Goal: Information Seeking & Learning: Learn about a topic

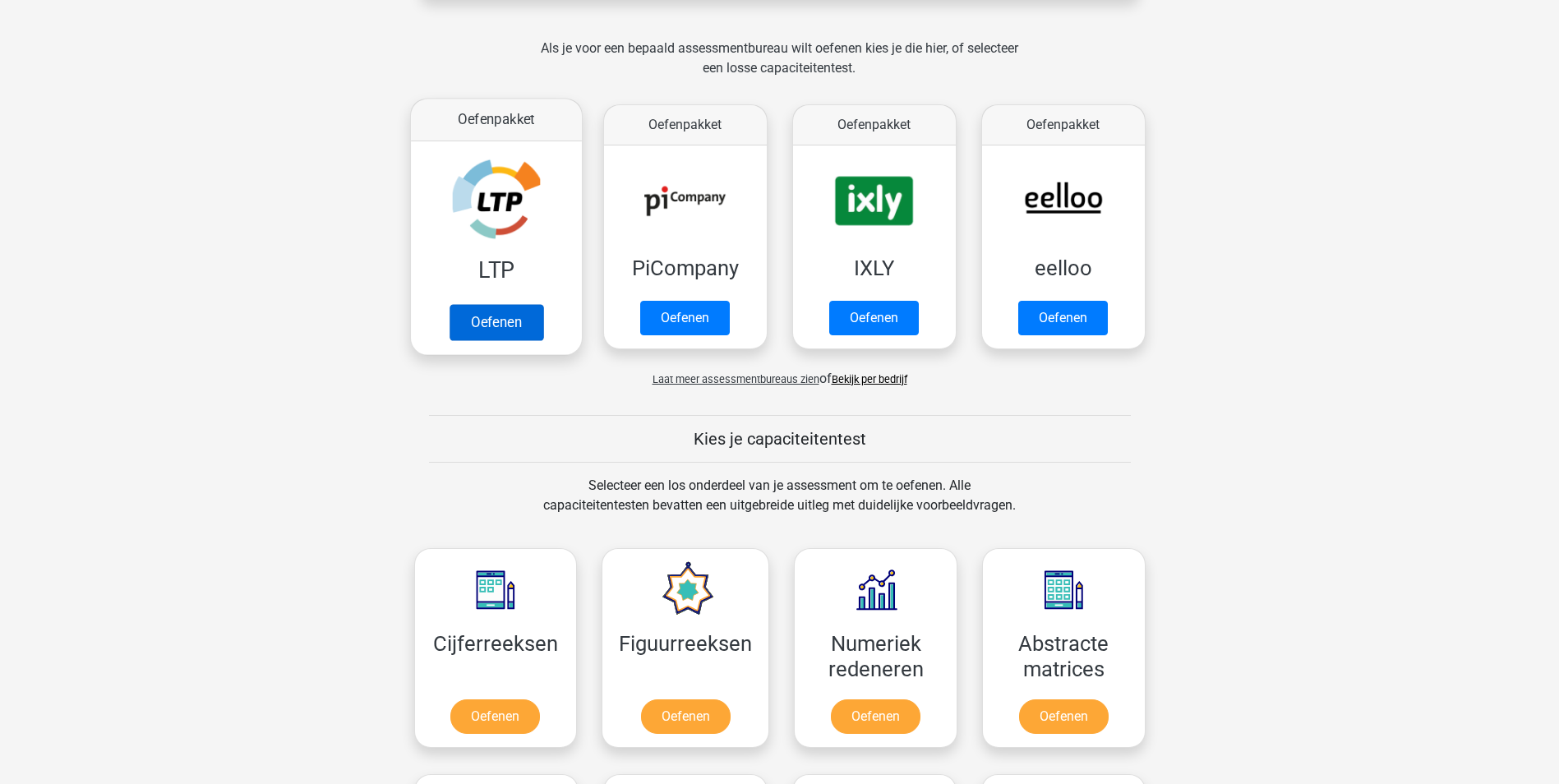
scroll to position [329, 0]
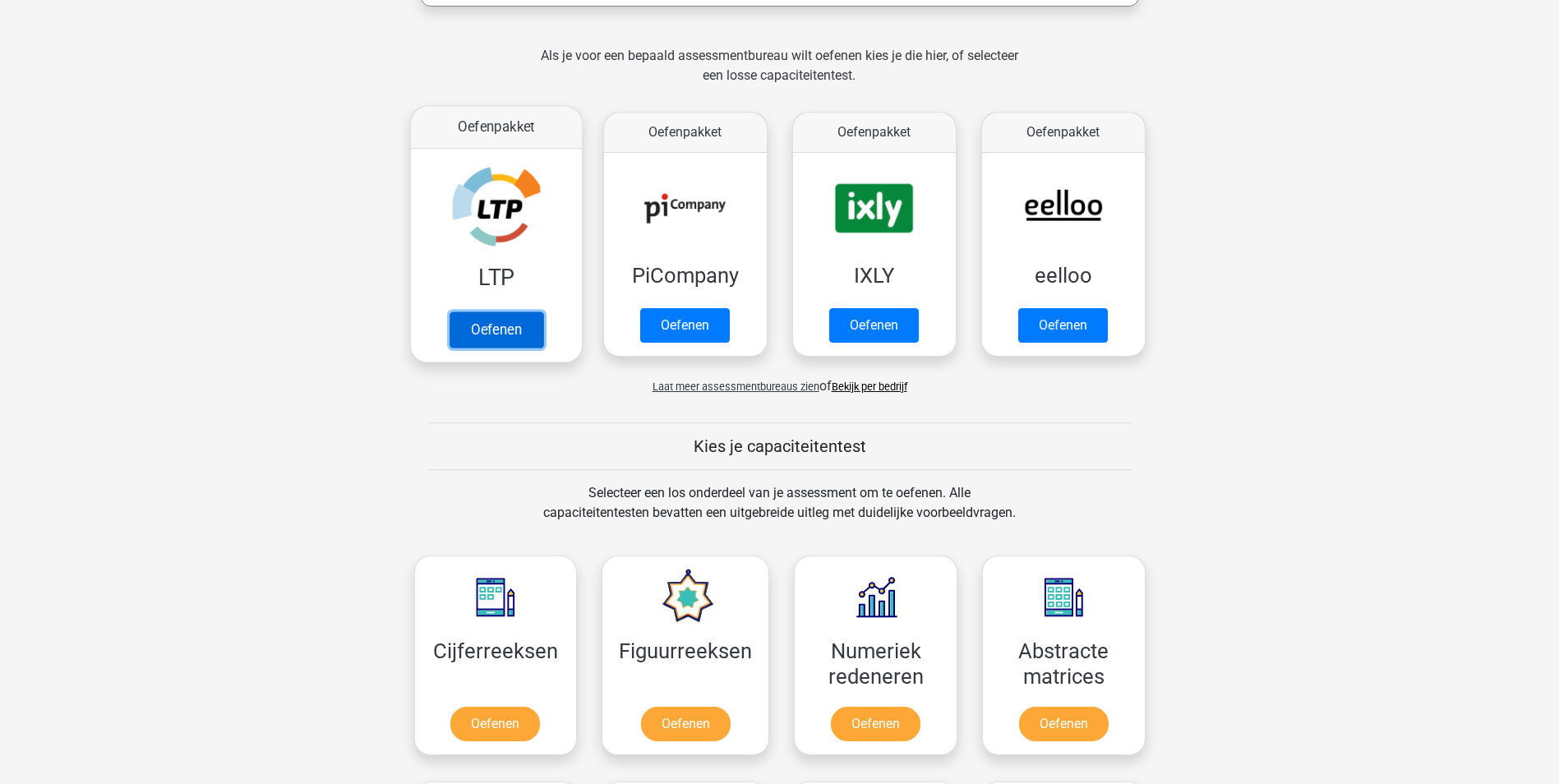
click at [511, 319] on link "Oefenen" at bounding box center [495, 330] width 94 height 36
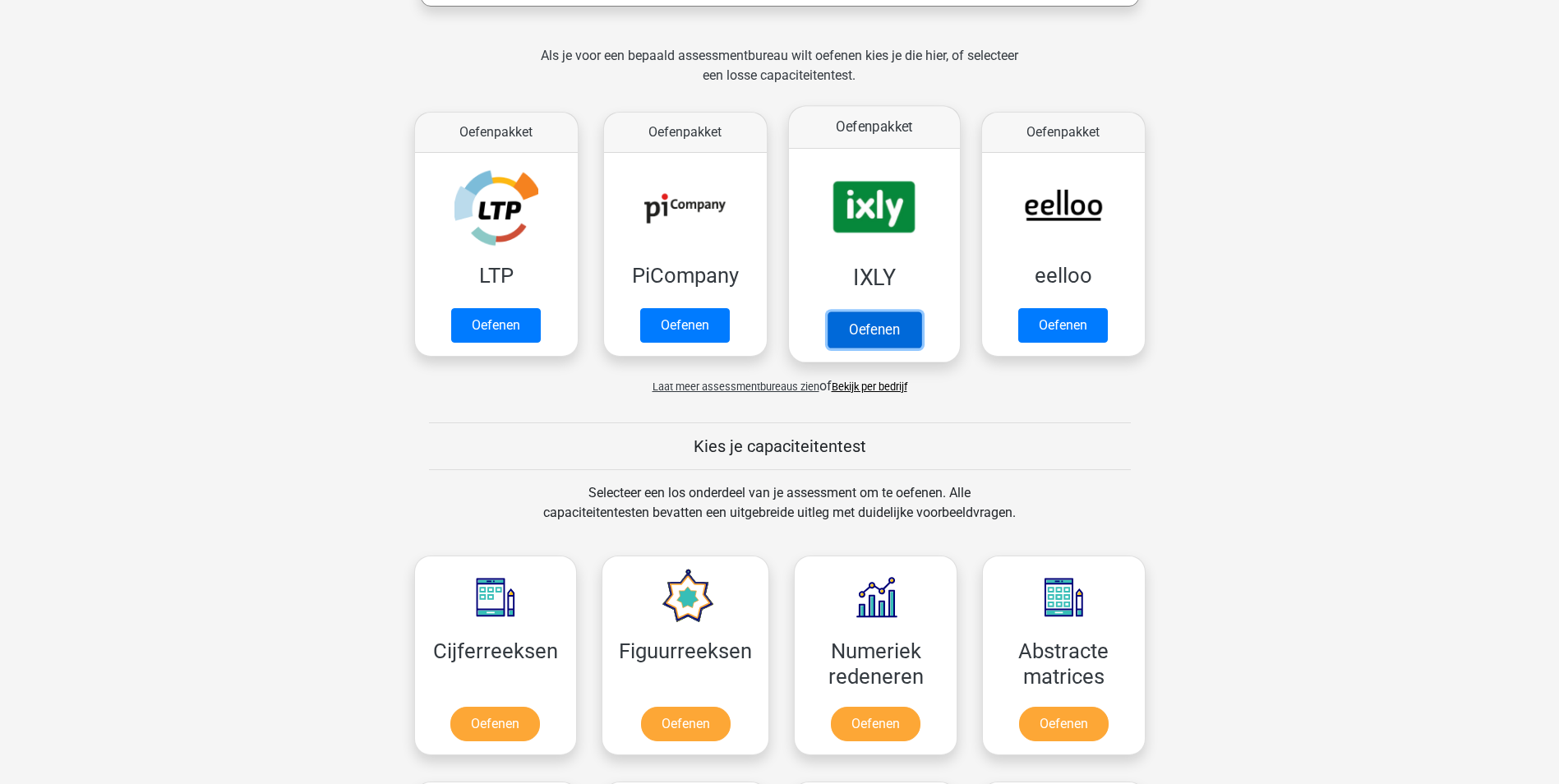
click at [887, 316] on link "Oefenen" at bounding box center [873, 330] width 94 height 36
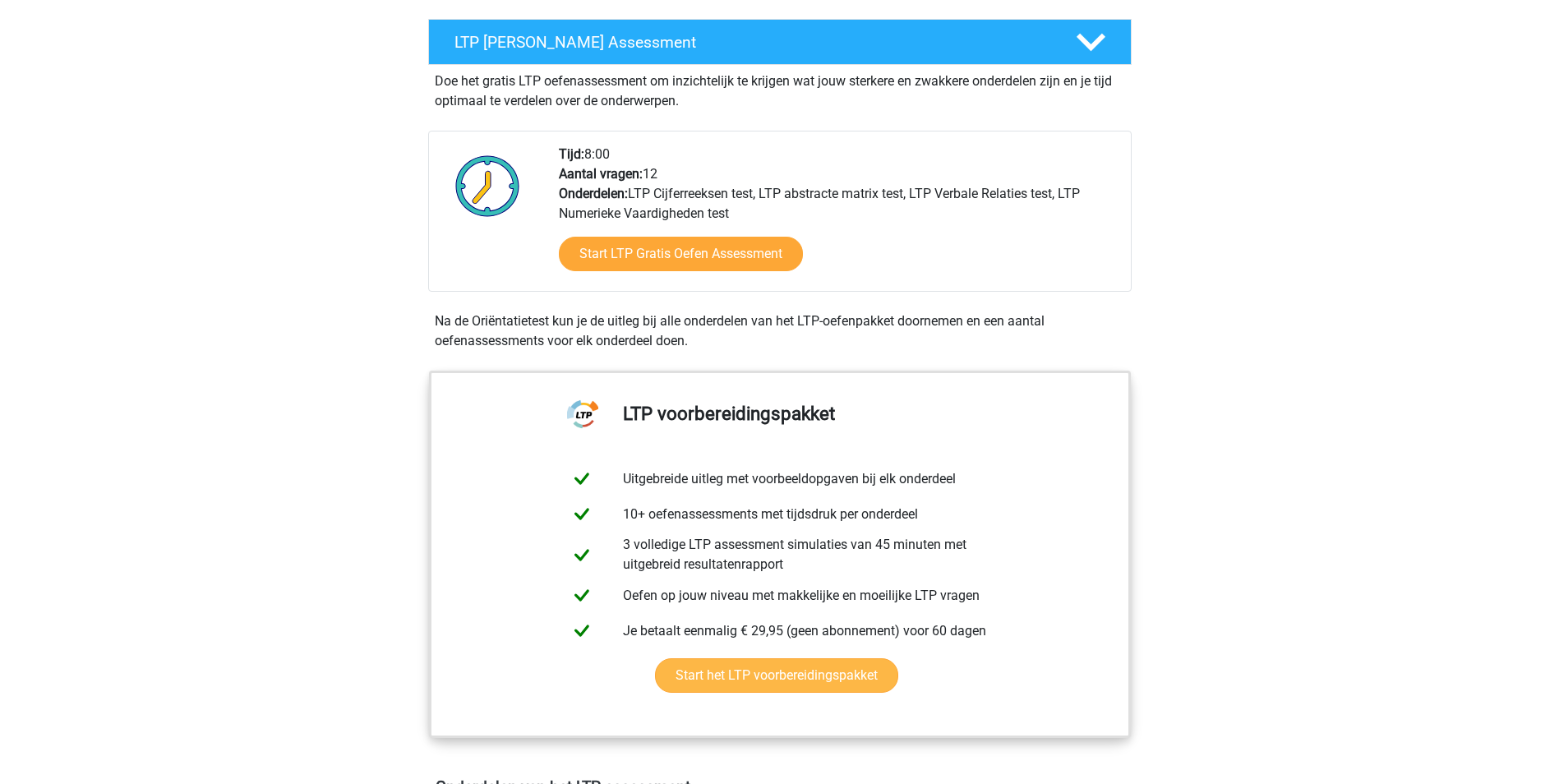
scroll to position [329, 0]
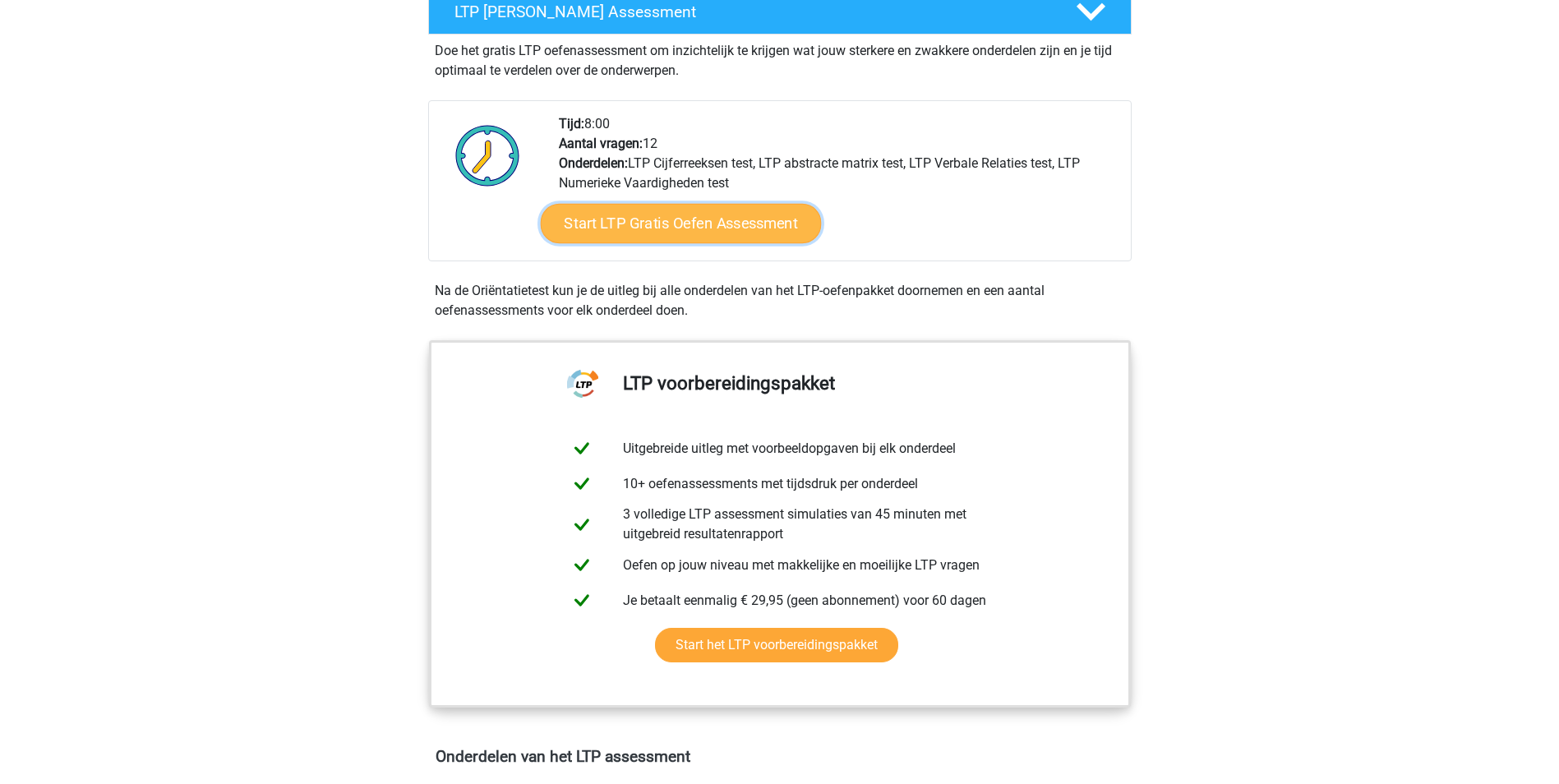
click at [698, 230] on link "Start LTP Gratis Oefen Assessment" at bounding box center [681, 224] width 282 height 40
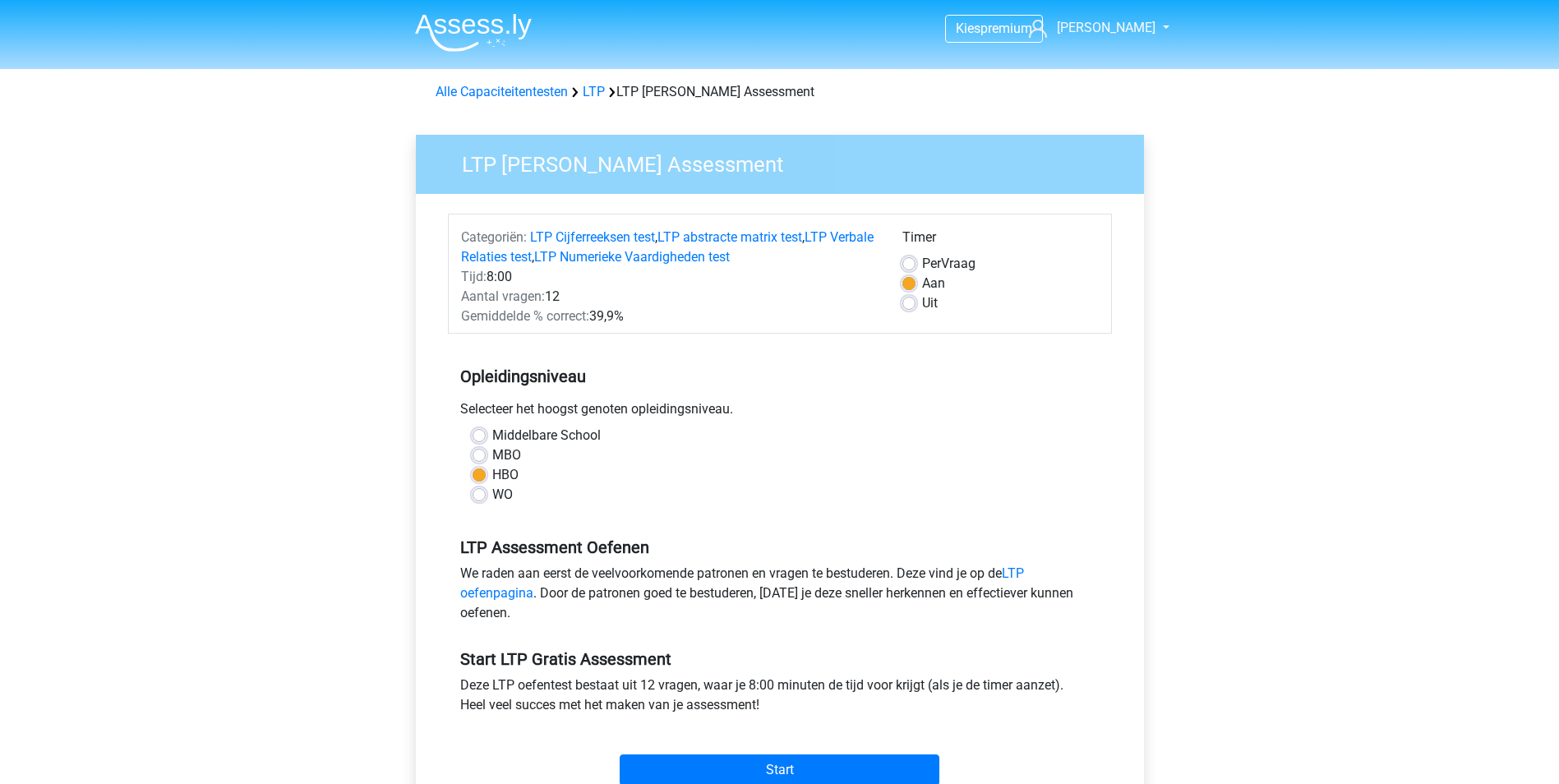
click at [492, 454] on label "MBO" at bounding box center [506, 454] width 28 height 20
click at [484, 454] on input "MBO" at bounding box center [479, 452] width 13 height 16
radio input "true"
click at [699, 756] on input "Start" at bounding box center [780, 770] width 319 height 31
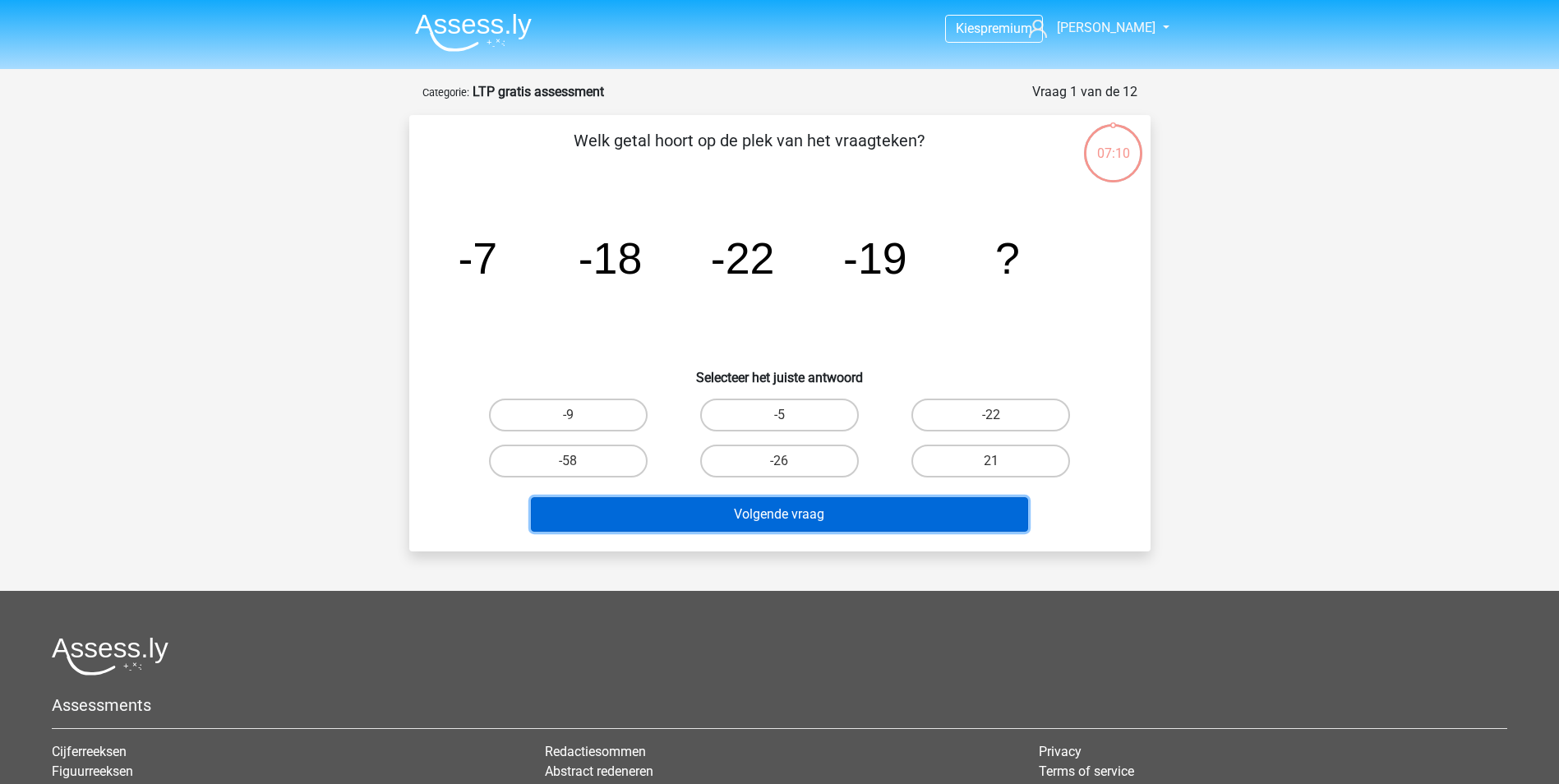
click at [786, 515] on button "Volgende vraag" at bounding box center [780, 514] width 497 height 35
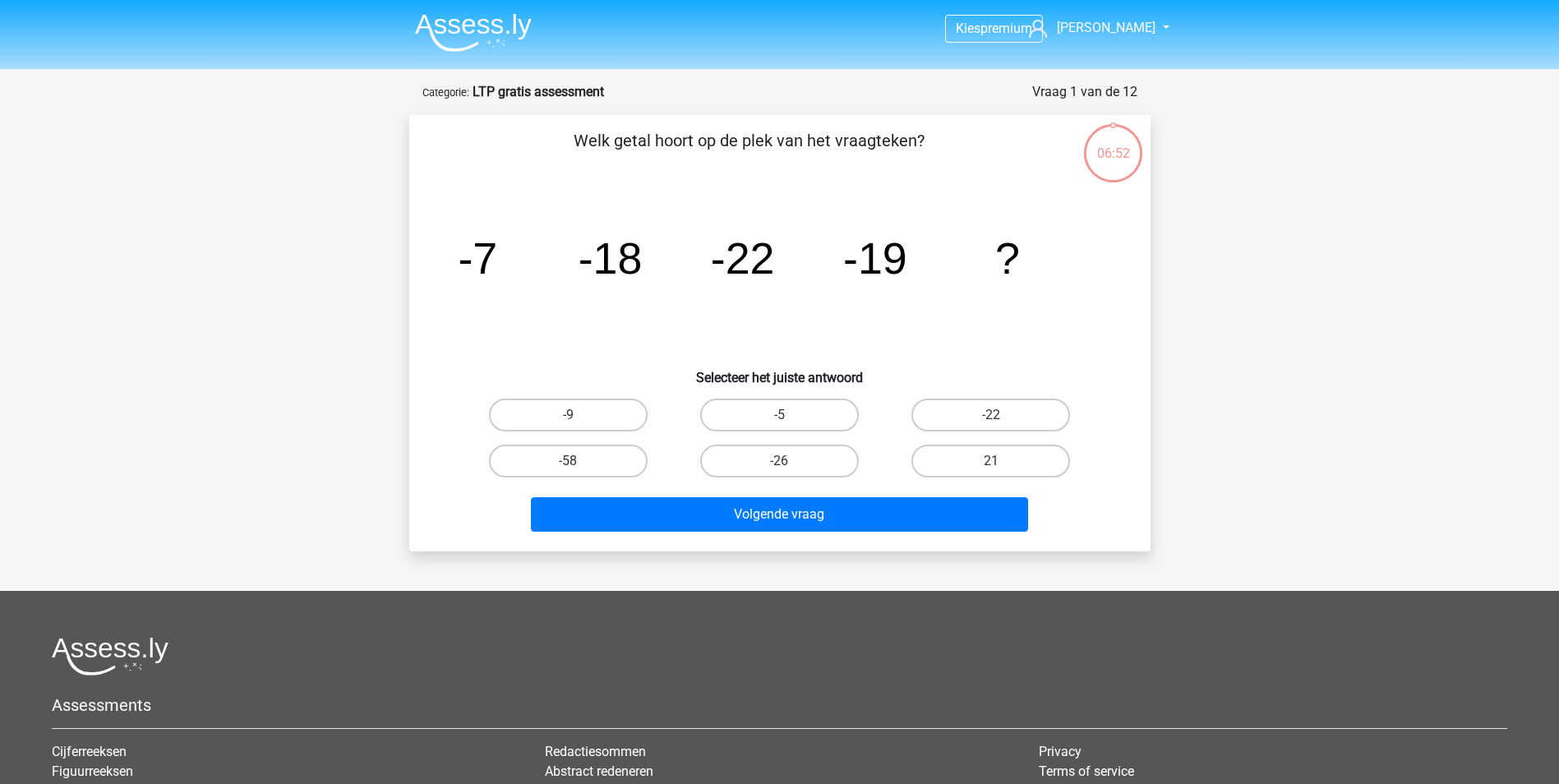
click at [1225, 332] on div "Kies premium Niels nbmhabraken@gmail.com" at bounding box center [780, 512] width 1559 height 1025
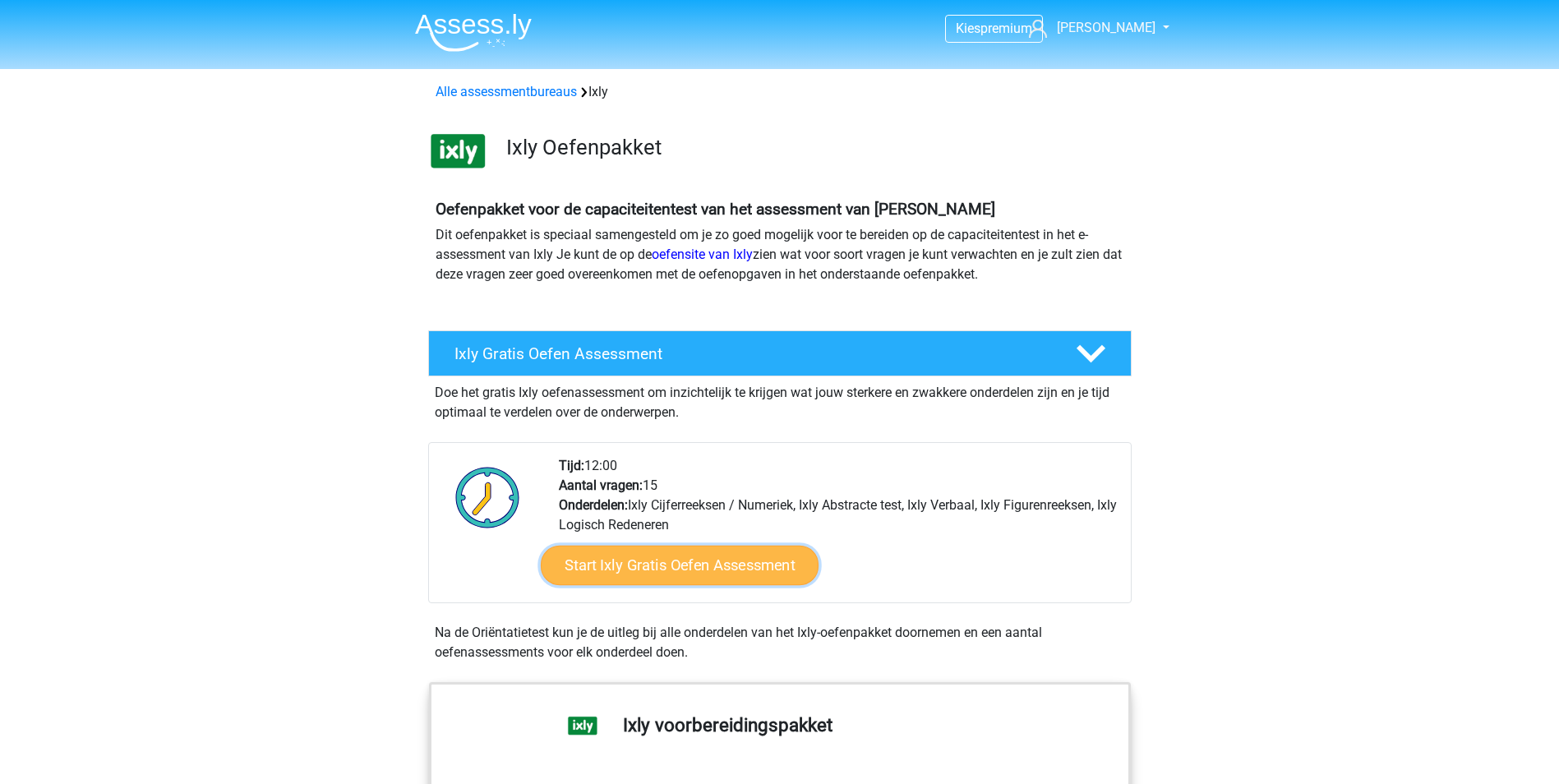
click at [698, 573] on link "Start Ixly Gratis Oefen Assessment" at bounding box center [679, 566] width 278 height 40
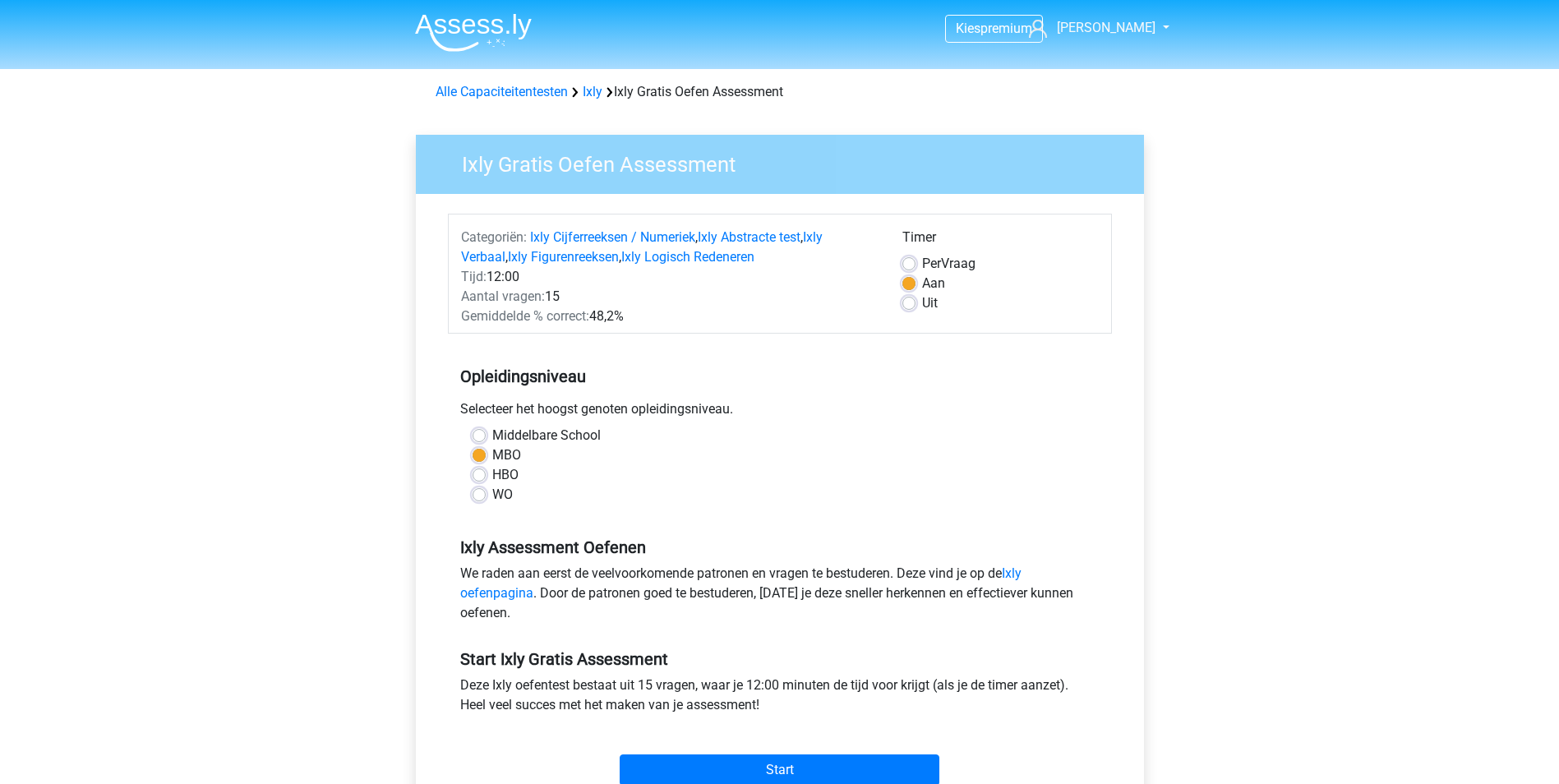
click at [492, 473] on label "HBO" at bounding box center [505, 474] width 26 height 20
click at [479, 473] on input "HBO" at bounding box center [479, 472] width 13 height 16
radio input "true"
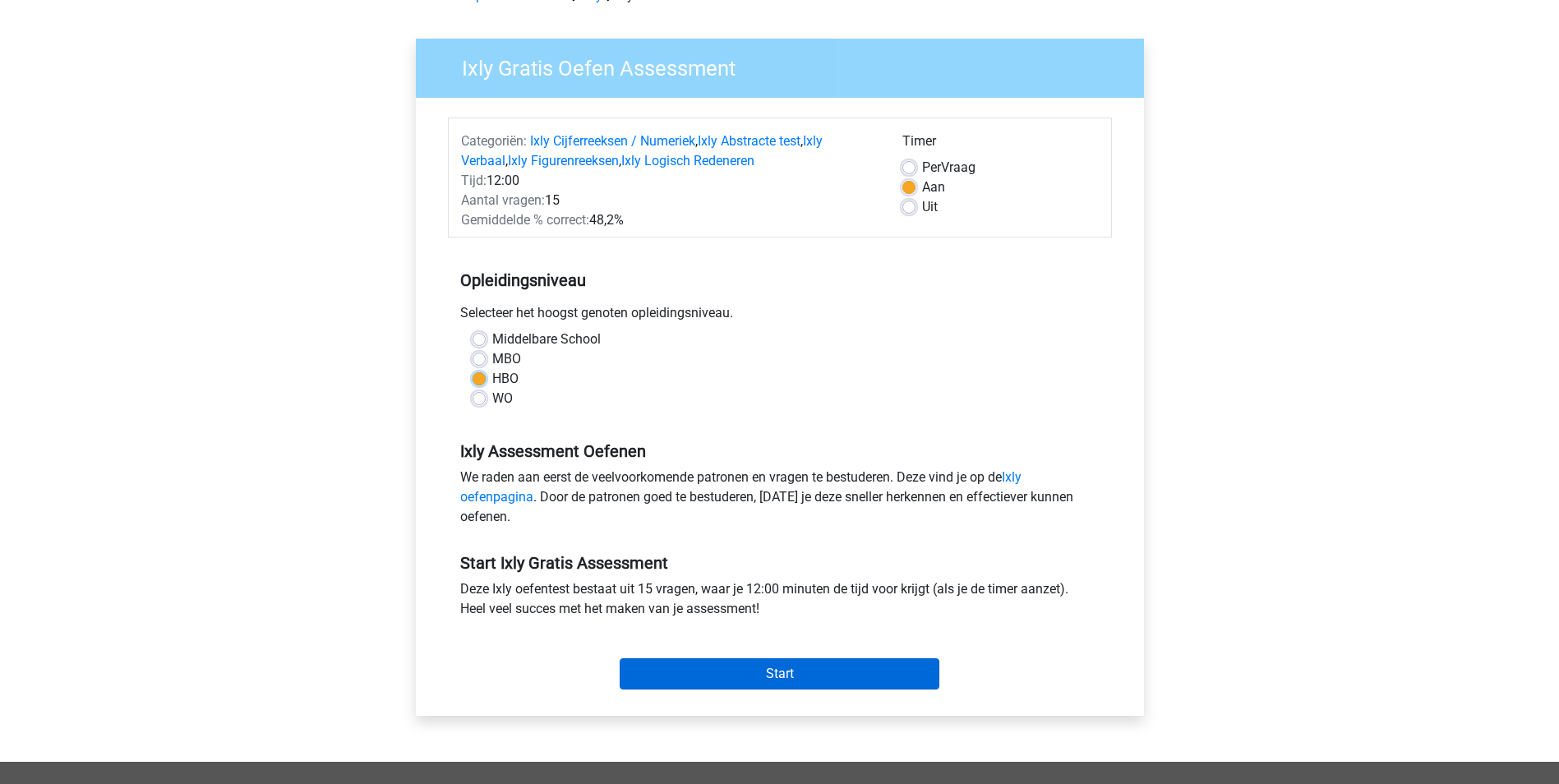
scroll to position [247, 0]
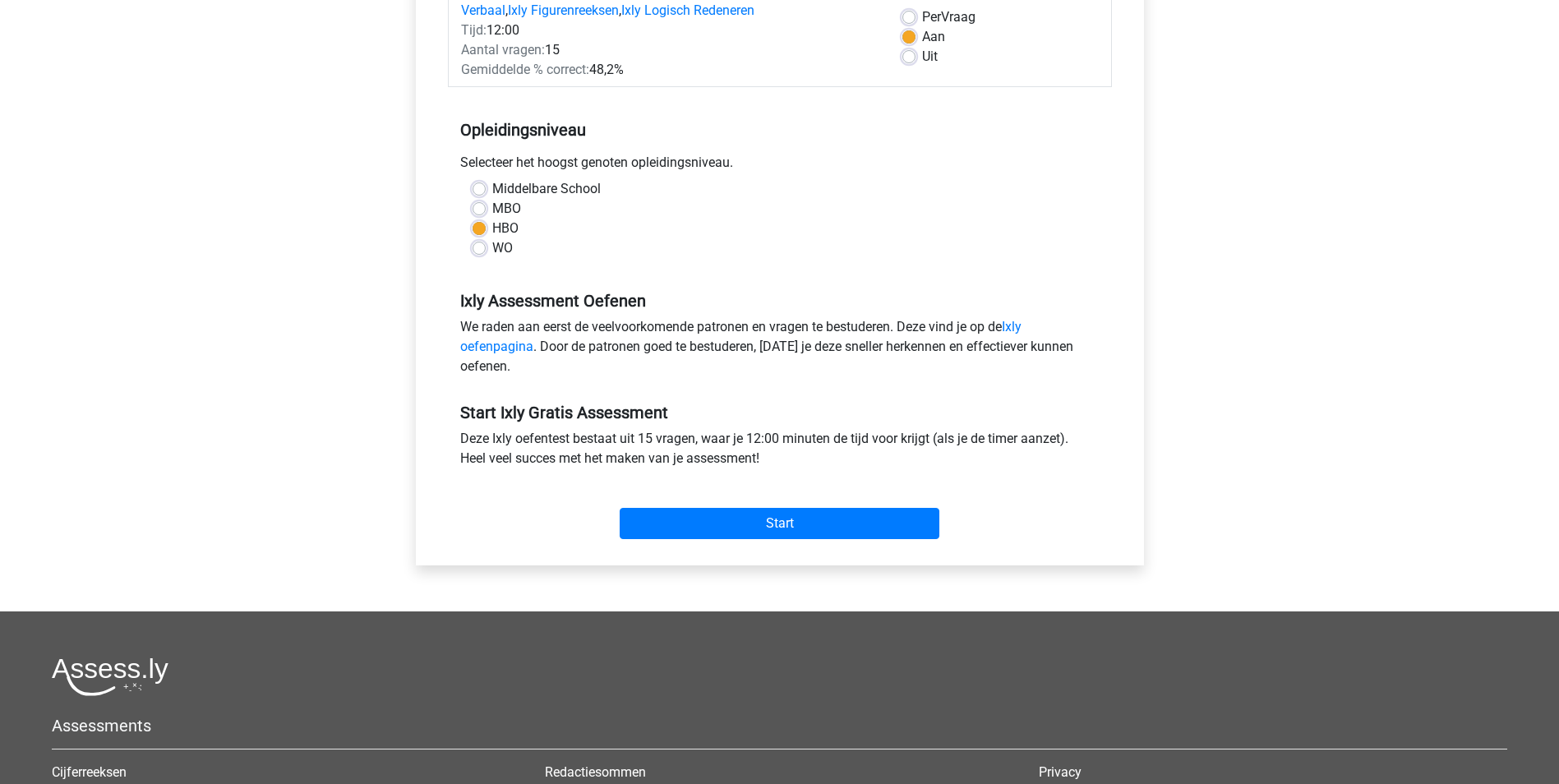
click at [492, 248] on label "WO" at bounding box center [503, 247] width 21 height 20
click at [477, 248] on input "WO" at bounding box center [479, 246] width 13 height 16
radio input "true"
click at [746, 524] on input "Start" at bounding box center [780, 523] width 319 height 31
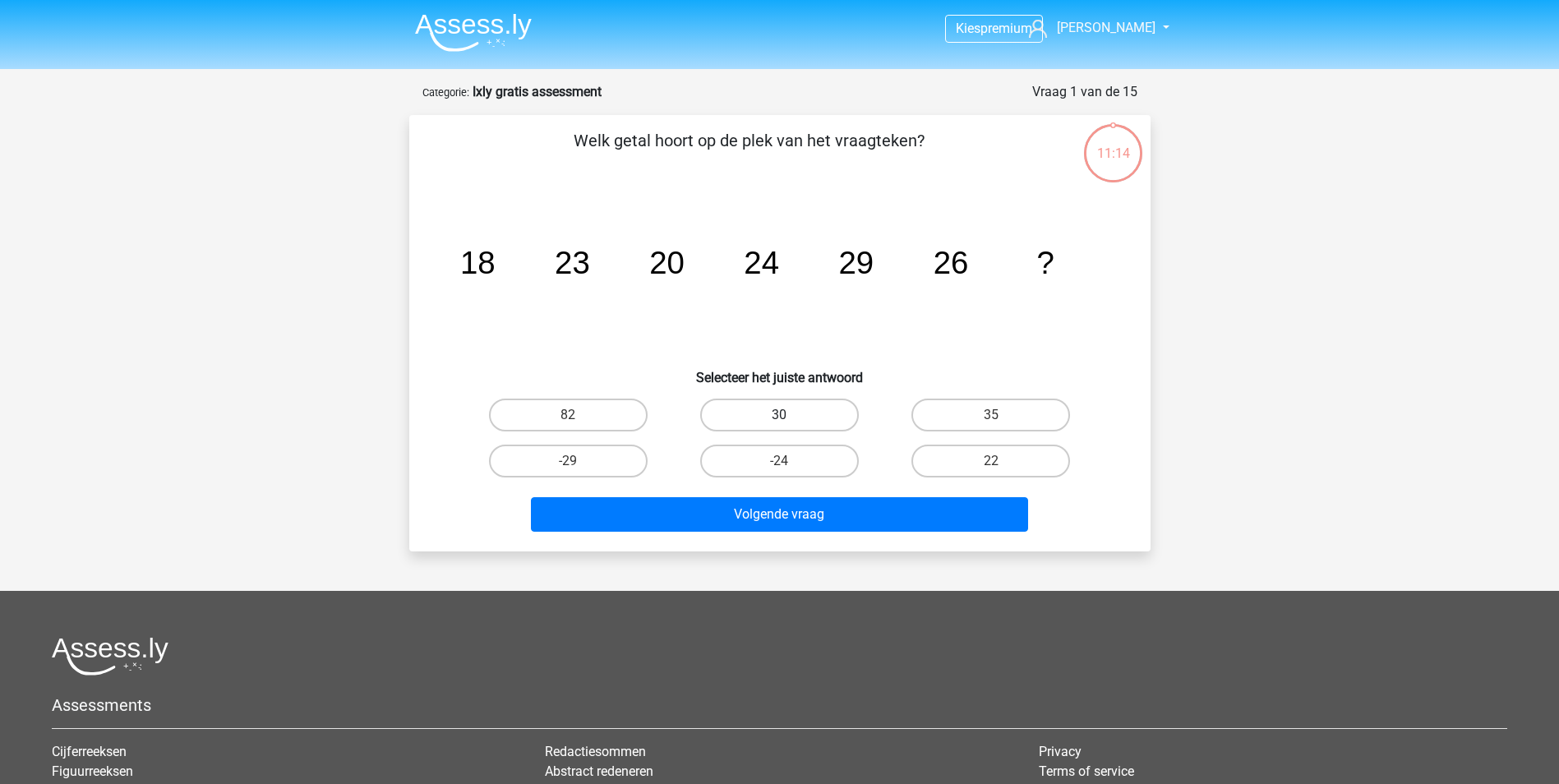
click at [753, 419] on label "30" at bounding box center [780, 415] width 159 height 33
click at [780, 419] on input "30" at bounding box center [784, 419] width 10 height 10
radio input "true"
click at [790, 532] on div "Volgende vraag" at bounding box center [780, 517] width 635 height 41
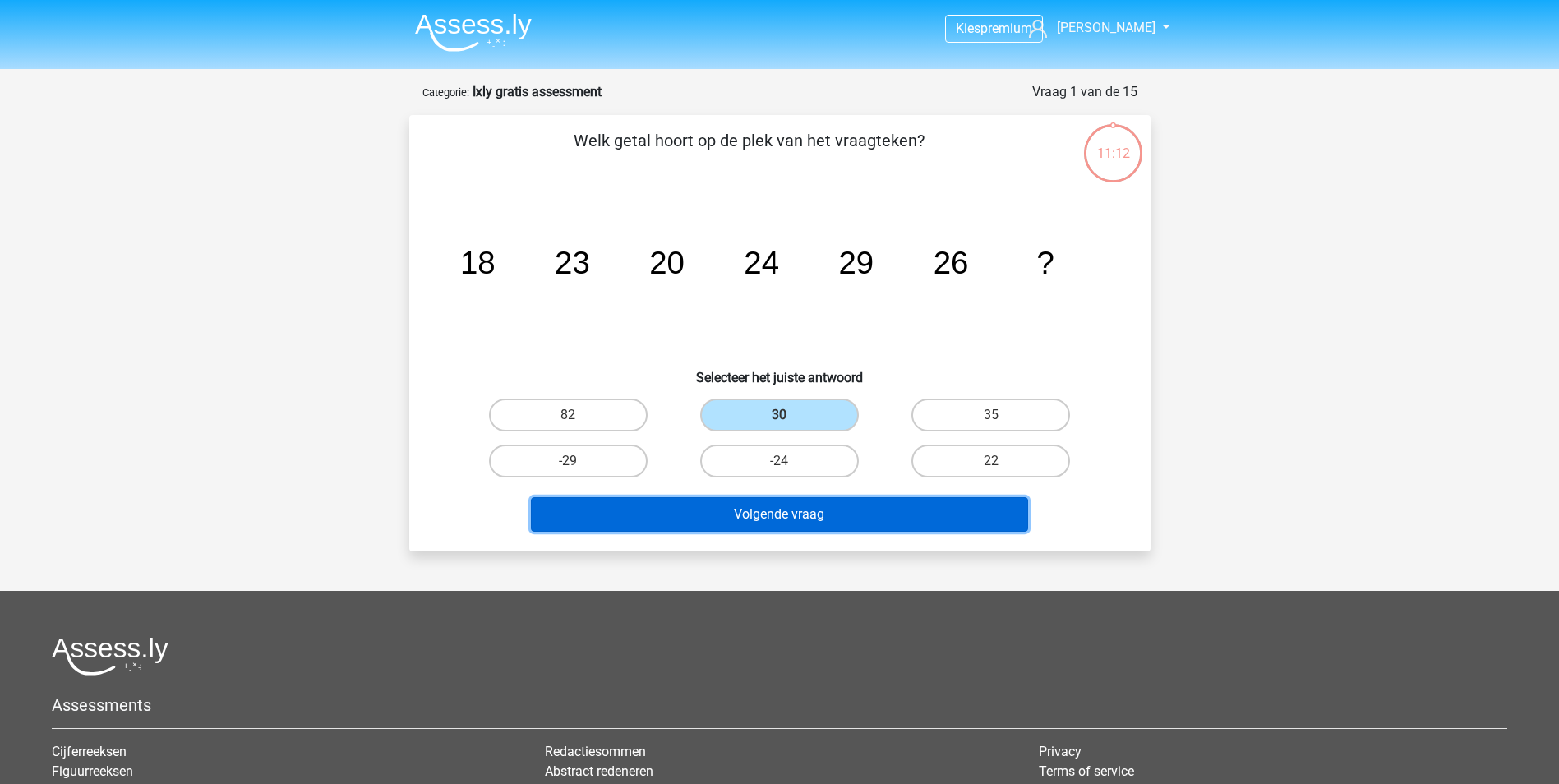
click at [790, 525] on button "Volgende vraag" at bounding box center [780, 514] width 497 height 35
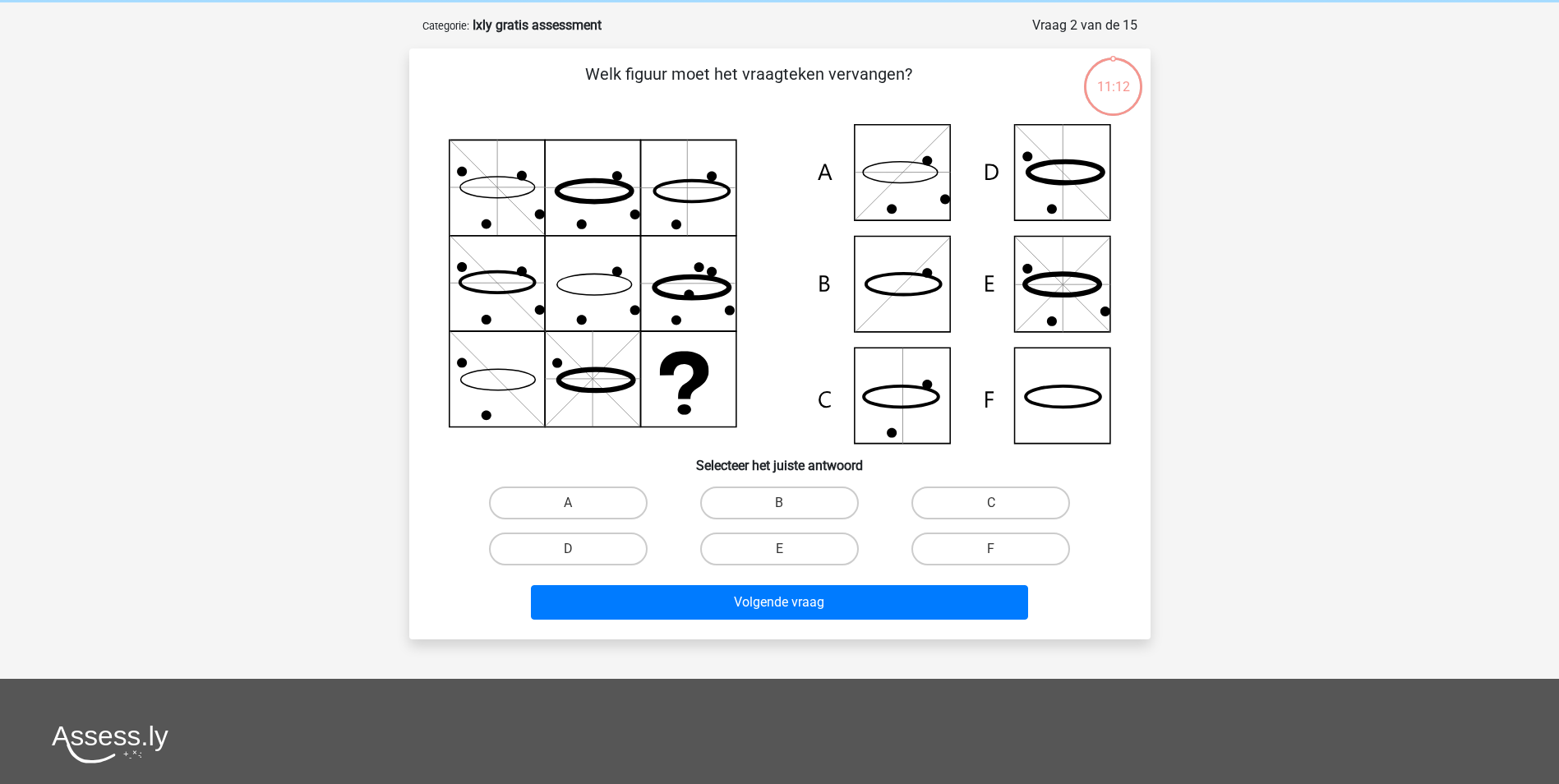
scroll to position [82, 0]
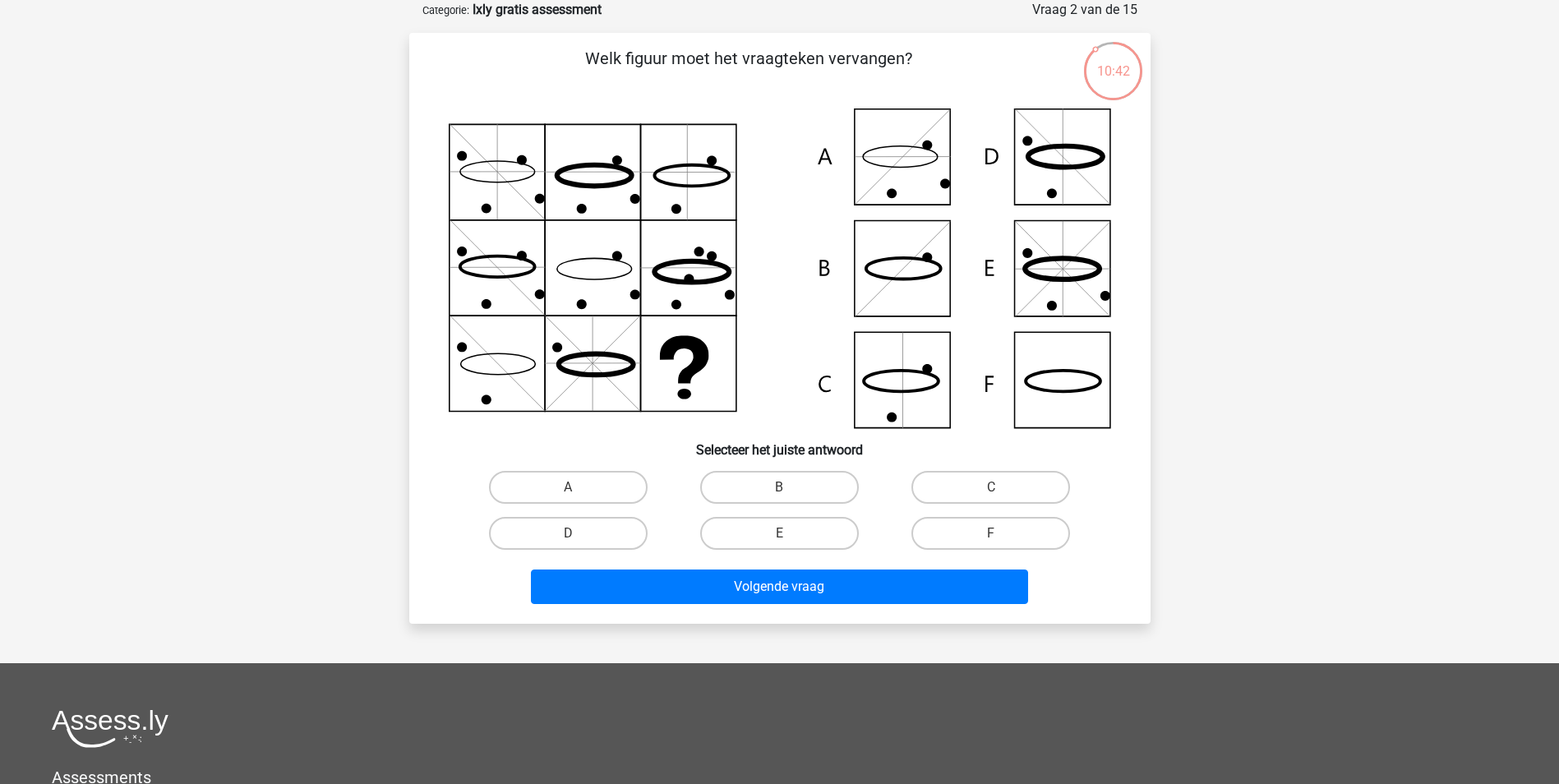
click at [907, 164] on icon at bounding box center [780, 268] width 662 height 319
click at [1054, 172] on icon at bounding box center [780, 268] width 662 height 319
click at [597, 533] on label "D" at bounding box center [569, 533] width 159 height 33
click at [578, 534] on input "D" at bounding box center [573, 538] width 10 height 10
radio input "true"
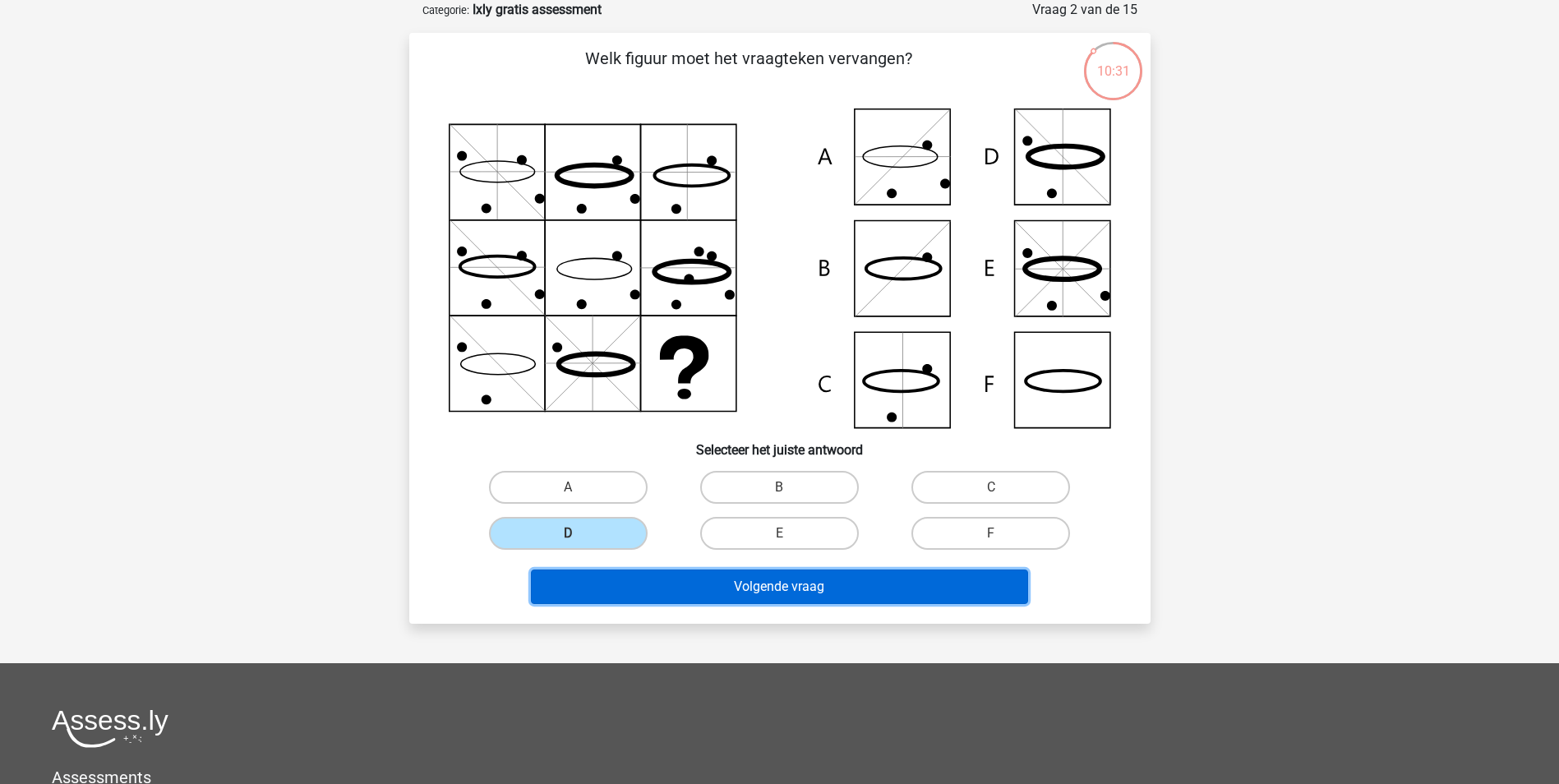
click at [738, 591] on button "Volgende vraag" at bounding box center [780, 587] width 497 height 35
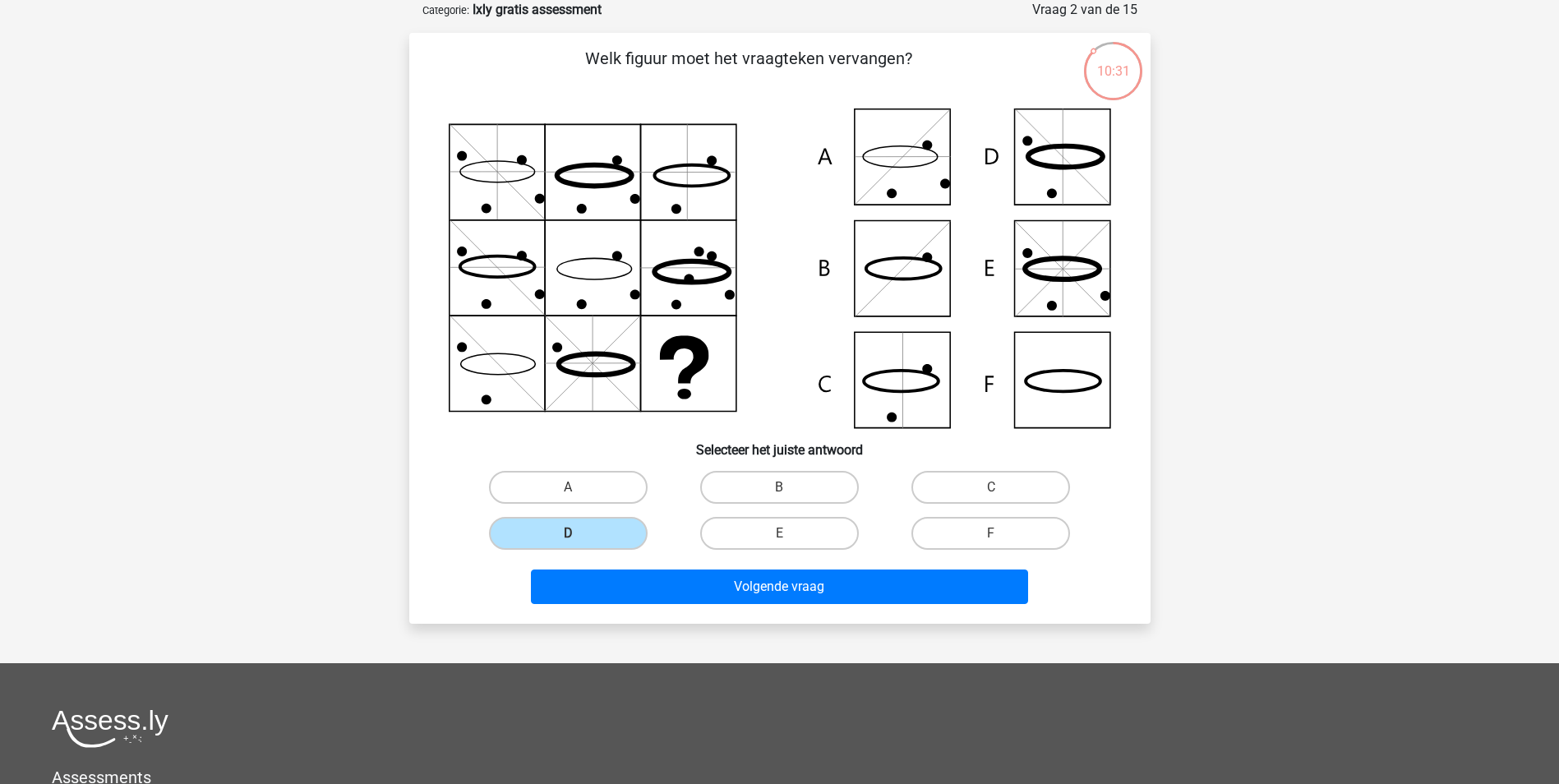
scroll to position [75, 0]
